Goal: Task Accomplishment & Management: Complete application form

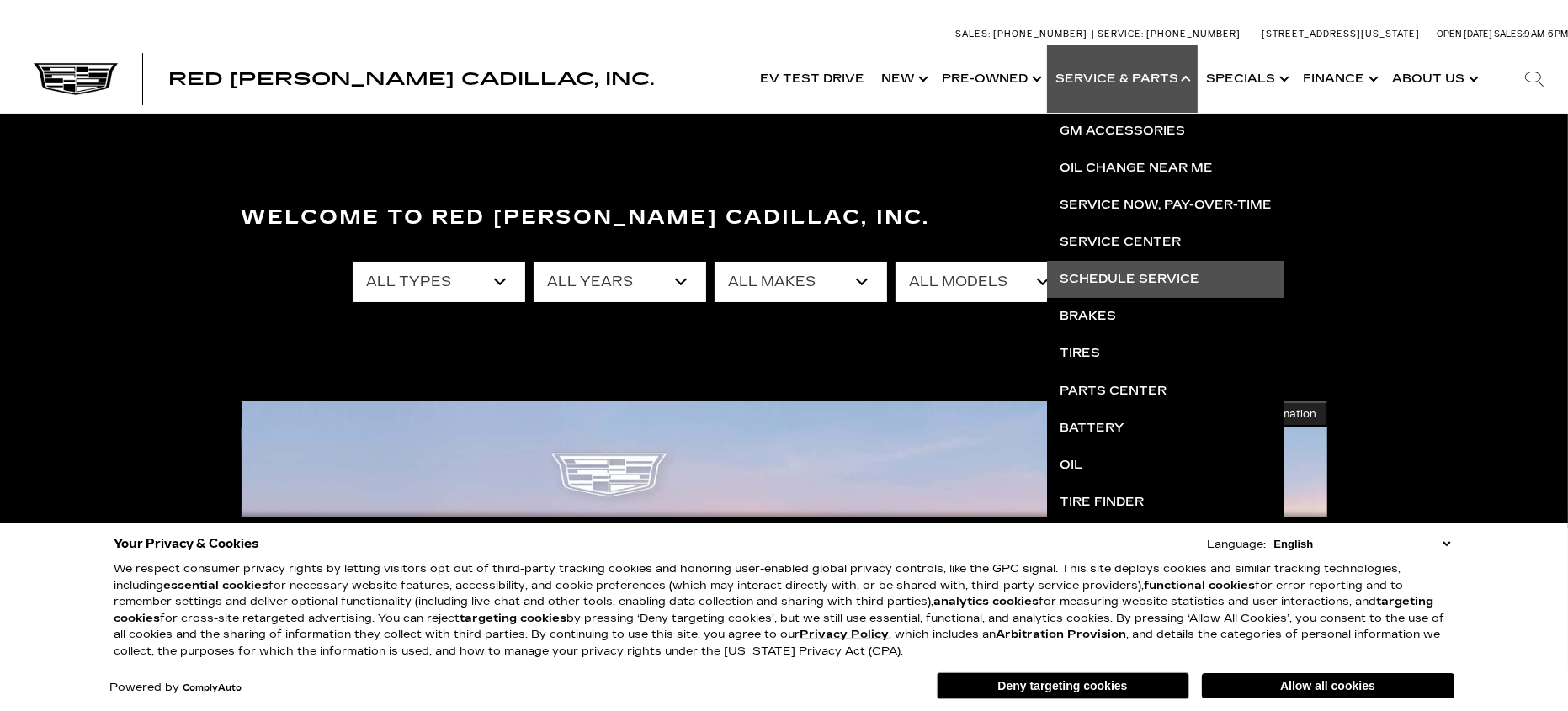
click at [1148, 280] on link "Schedule Service" at bounding box center [1165, 278] width 237 height 37
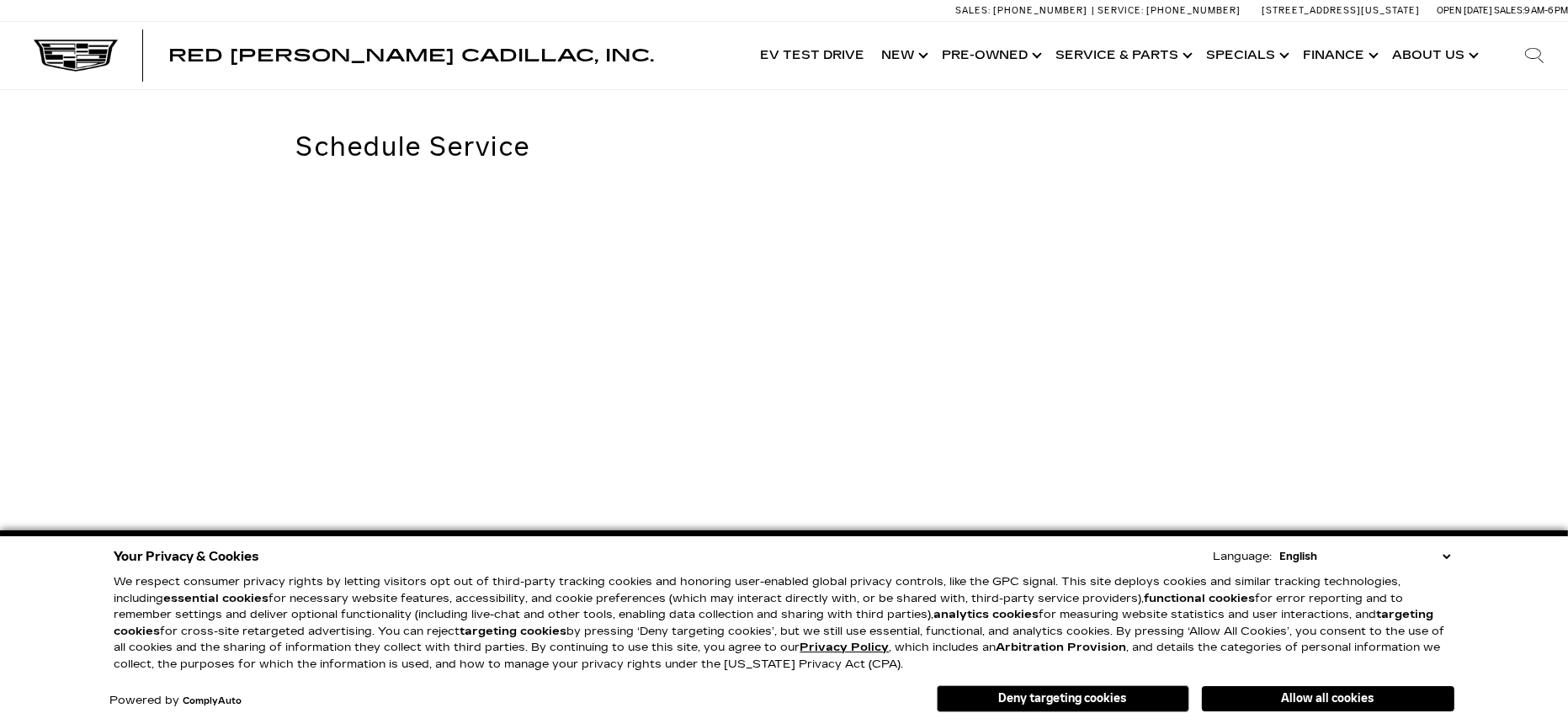
click at [1107, 690] on button "Deny targeting cookies" at bounding box center [1063, 698] width 252 height 27
